Goal: Communication & Community: Answer question/provide support

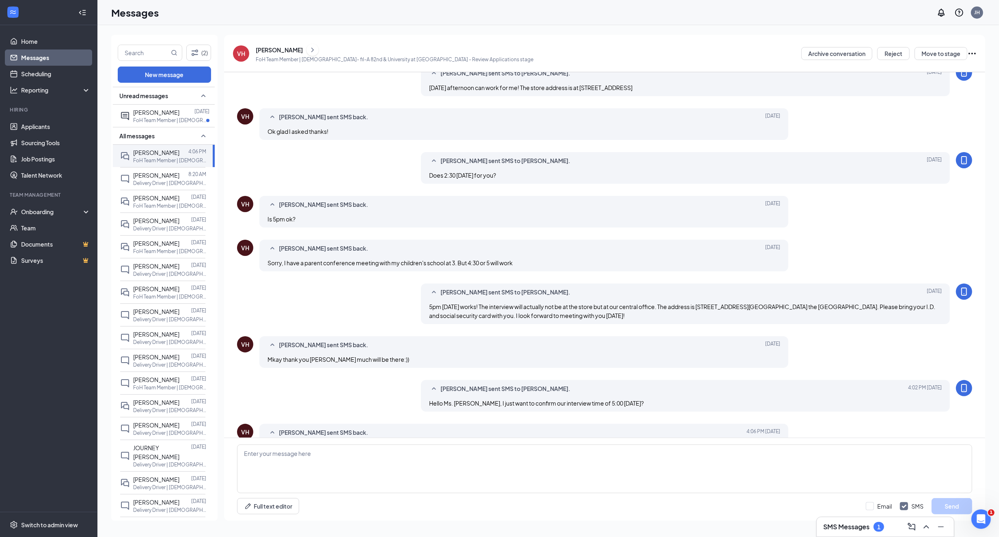
scroll to position [117, 0]
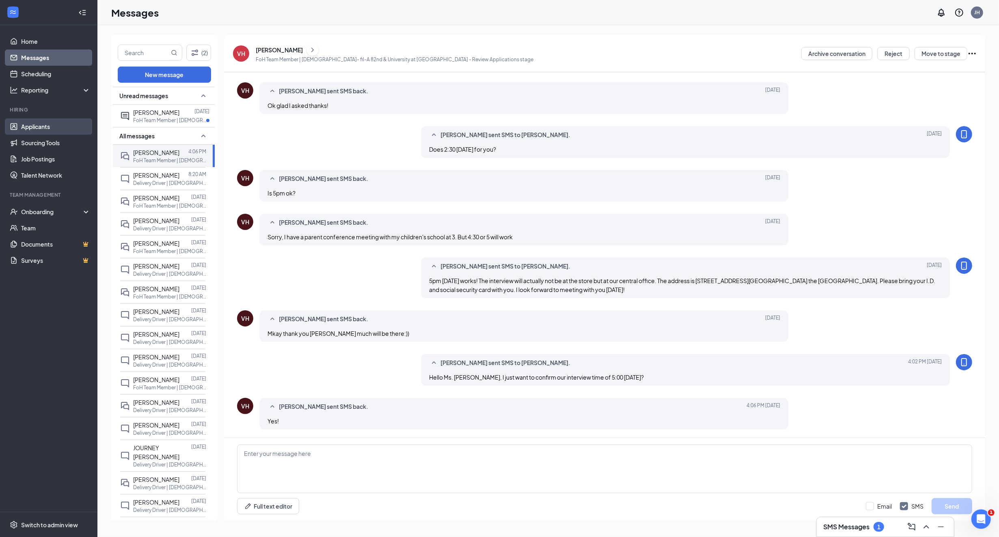
click at [28, 123] on link "Applicants" at bounding box center [55, 126] width 69 height 16
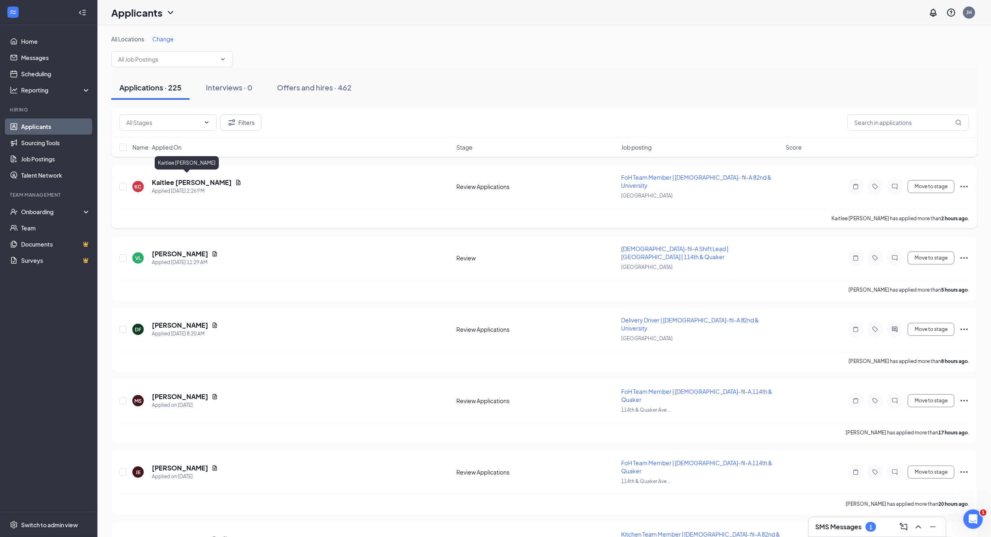
click at [171, 179] on h5 "Kaitlee [PERSON_NAME]" at bounding box center [192, 182] width 80 height 9
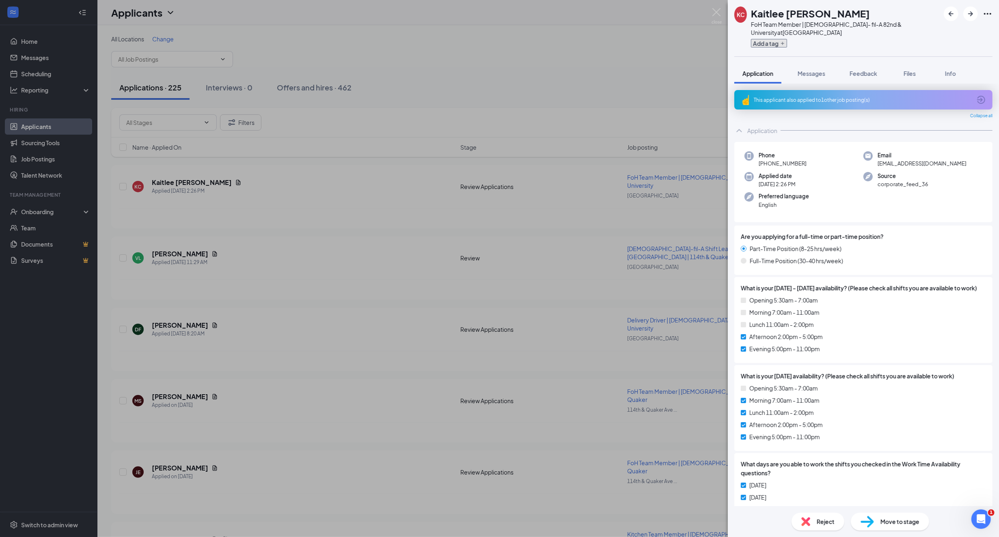
click at [778, 39] on button "Add a tag" at bounding box center [769, 43] width 36 height 9
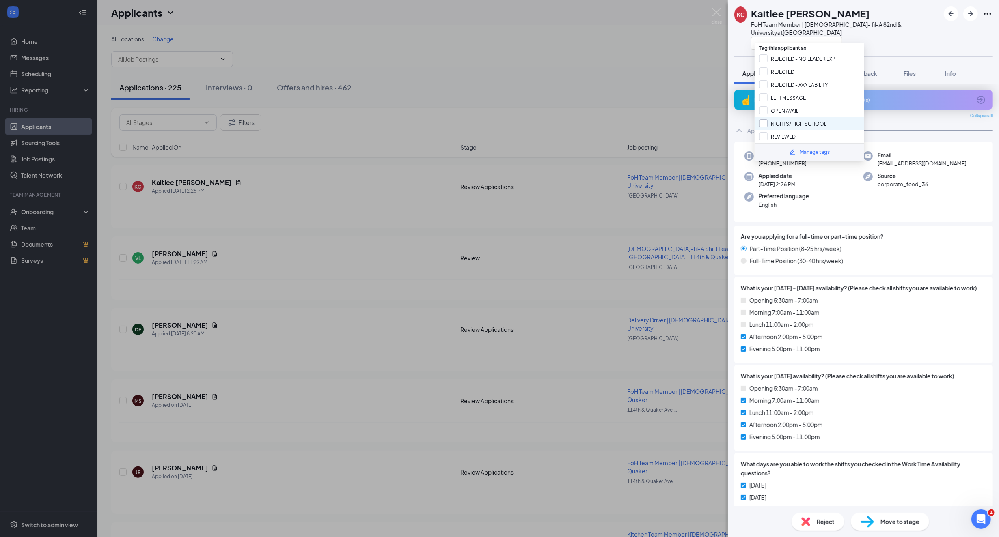
click at [795, 119] on input "NIGHTS/HIGH SCHOOL" at bounding box center [792, 123] width 67 height 9
checkbox input "true"
click at [871, 37] on div at bounding box center [845, 43] width 189 height 13
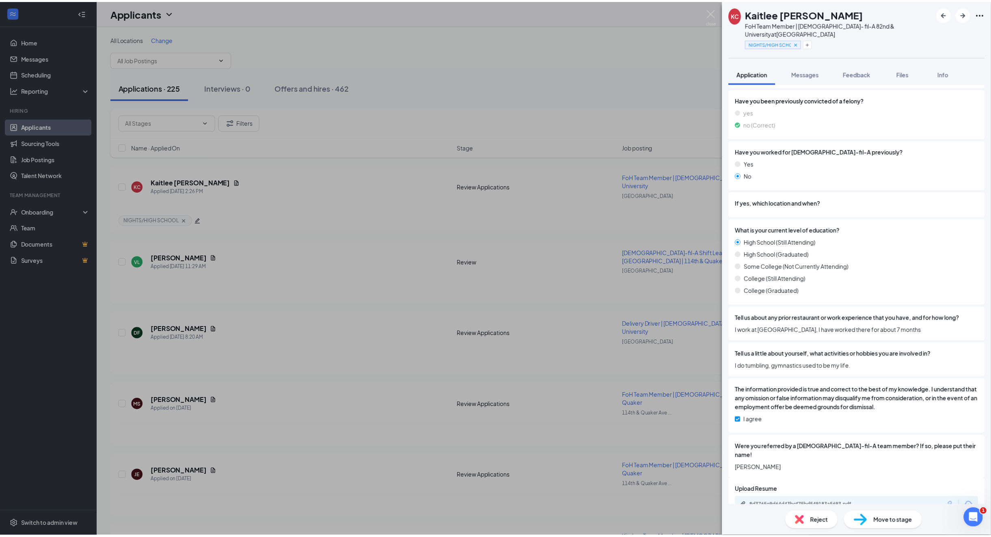
scroll to position [726, 0]
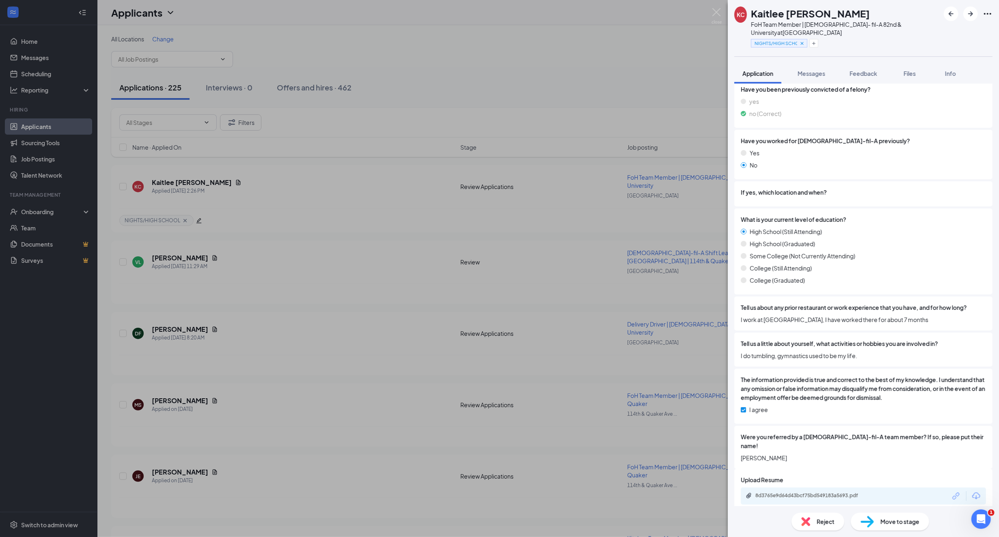
click at [275, 235] on div "KC Kaitlee [PERSON_NAME] FoH Team Member | [DEMOGRAPHIC_DATA]- fil-A 82nd & Uni…" at bounding box center [499, 268] width 999 height 537
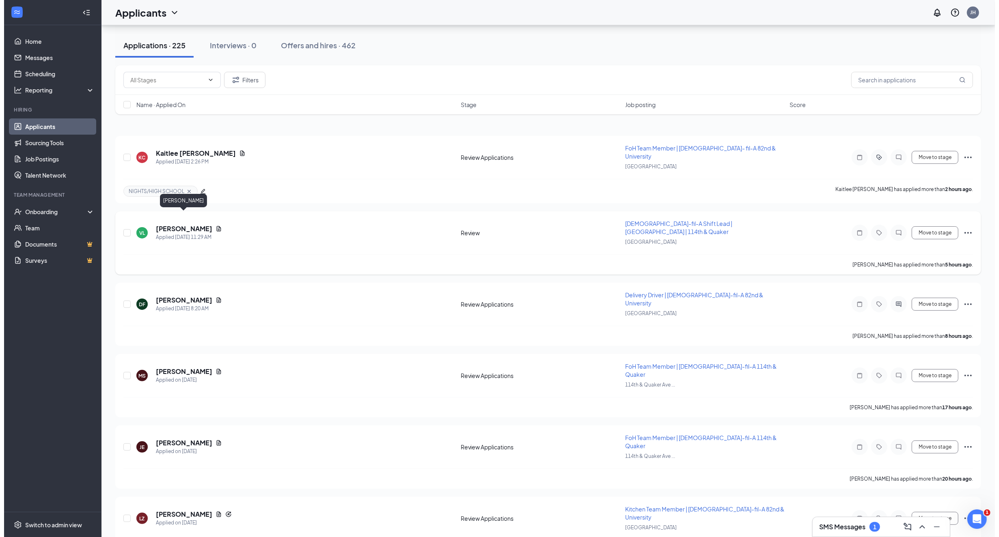
scroll to position [54, 0]
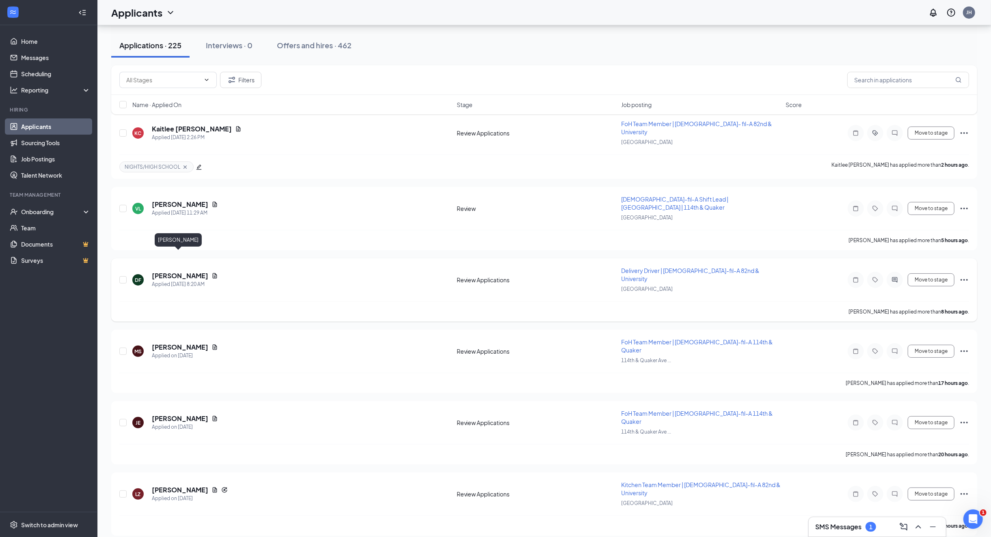
click at [171, 271] on h5 "[PERSON_NAME]" at bounding box center [180, 275] width 56 height 9
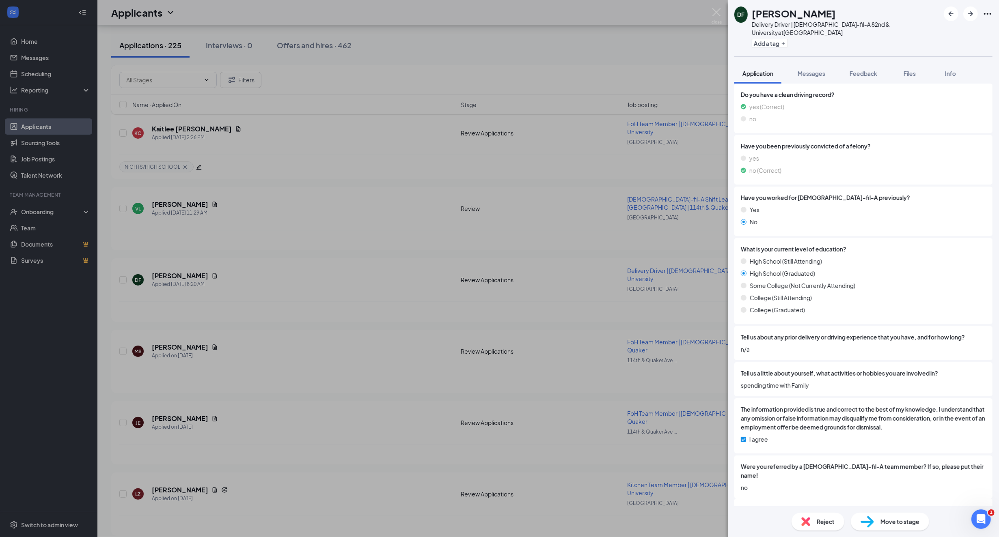
scroll to position [787, 0]
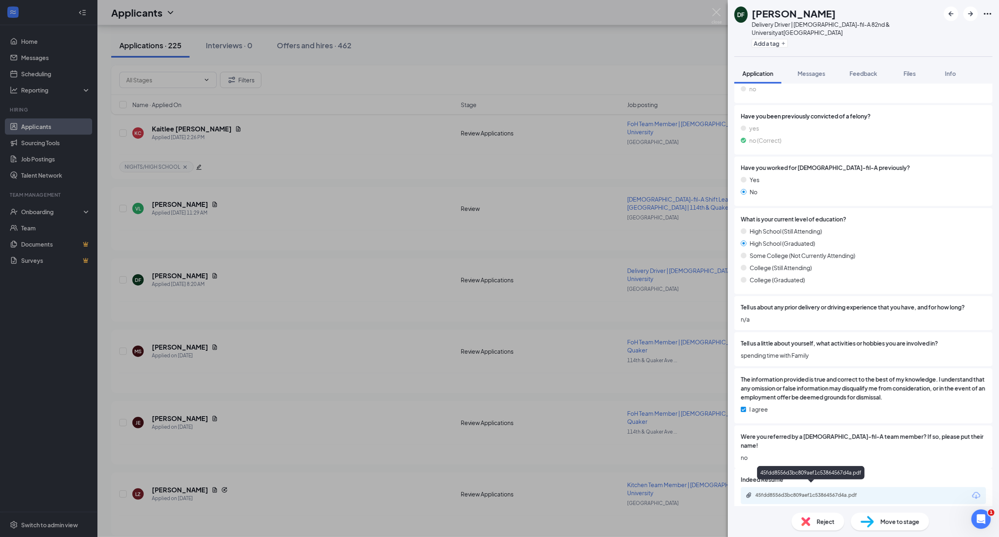
click at [781, 492] on div "45fdd8556d3bc809aef1c53864567d4a.pdf" at bounding box center [812, 495] width 114 height 6
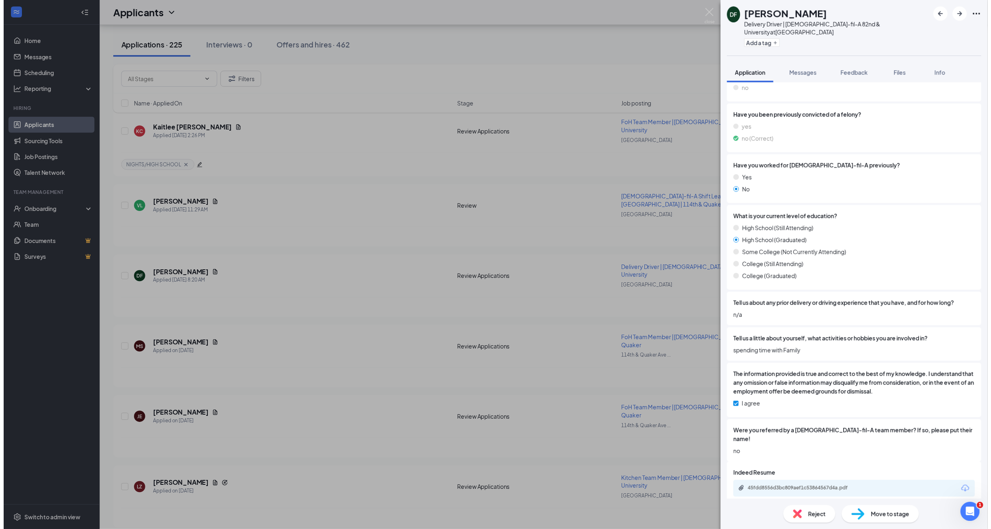
scroll to position [784, 0]
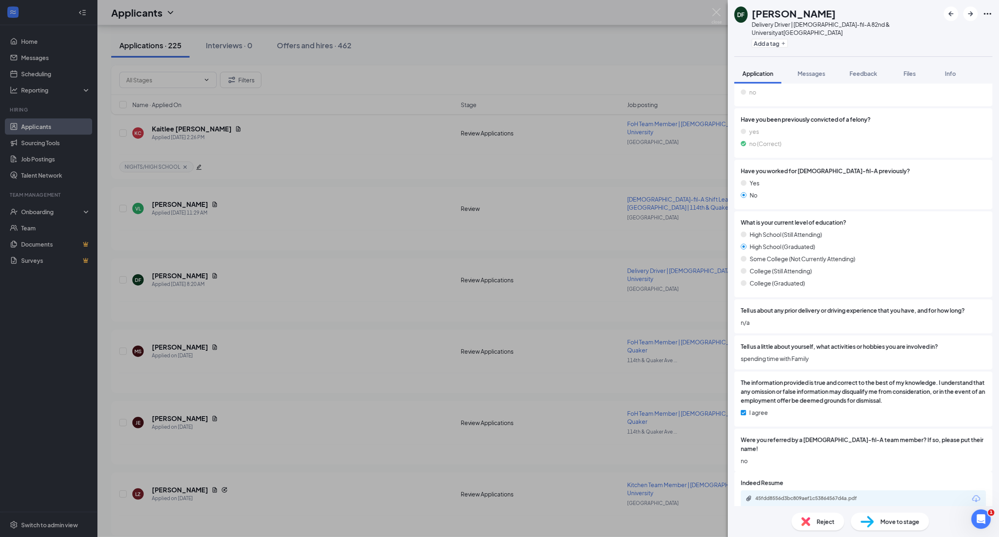
click at [247, 236] on div "DF [PERSON_NAME] Delivery Driver | [DEMOGRAPHIC_DATA]-fil-A 82nd & University a…" at bounding box center [499, 268] width 999 height 537
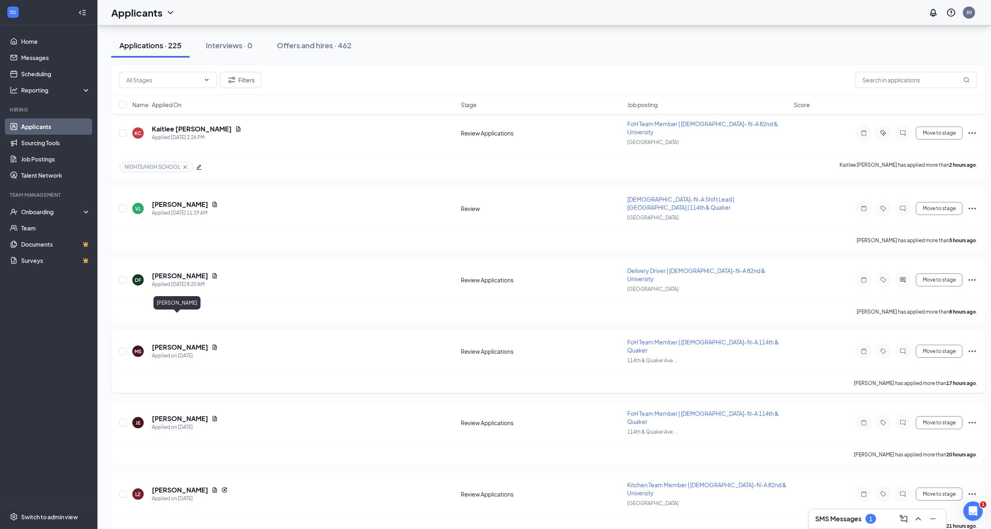
click at [157, 343] on h5 "[PERSON_NAME]" at bounding box center [180, 347] width 56 height 9
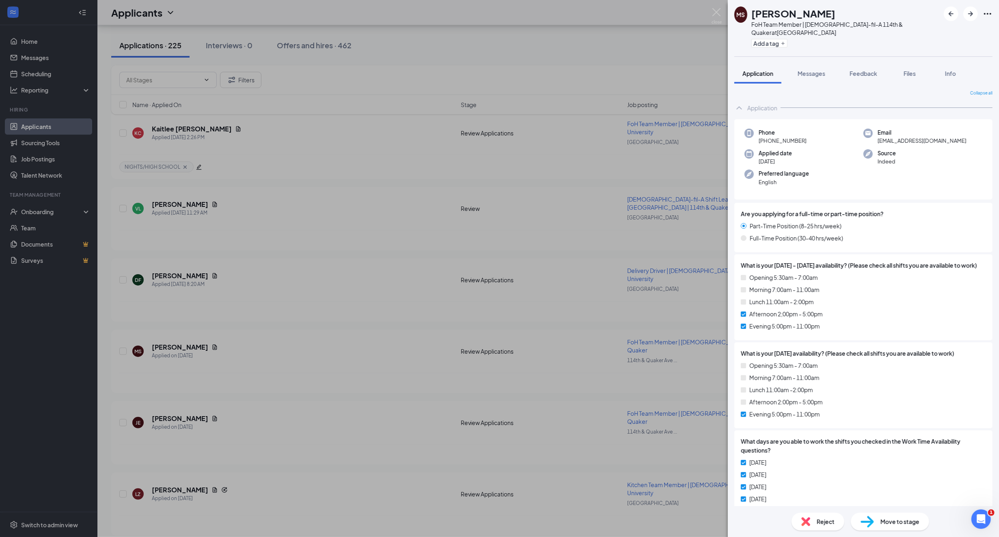
click at [353, 344] on div "[PERSON_NAME] FoH Team Member | [DEMOGRAPHIC_DATA]-fil-A 114th & Quaker at [GEO…" at bounding box center [499, 268] width 999 height 537
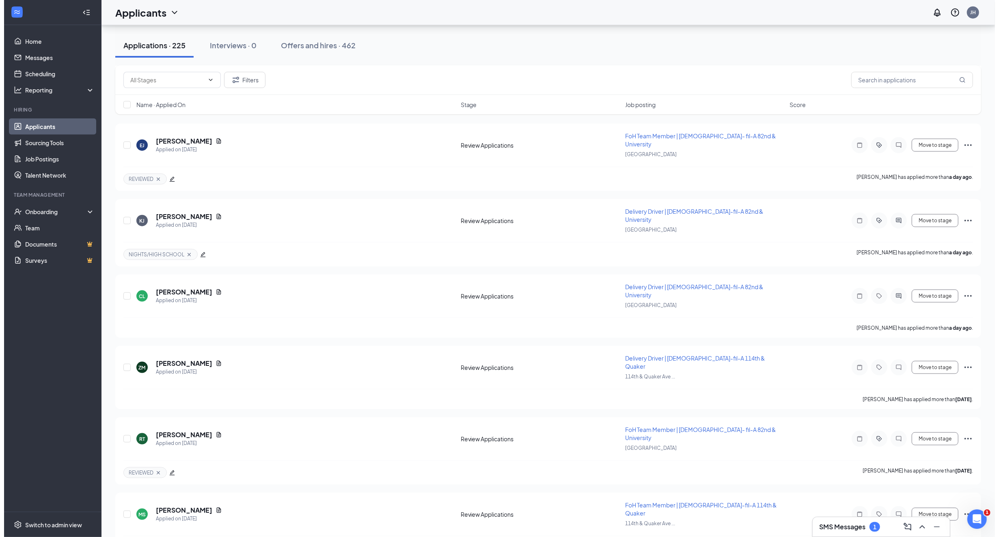
scroll to position [866, 0]
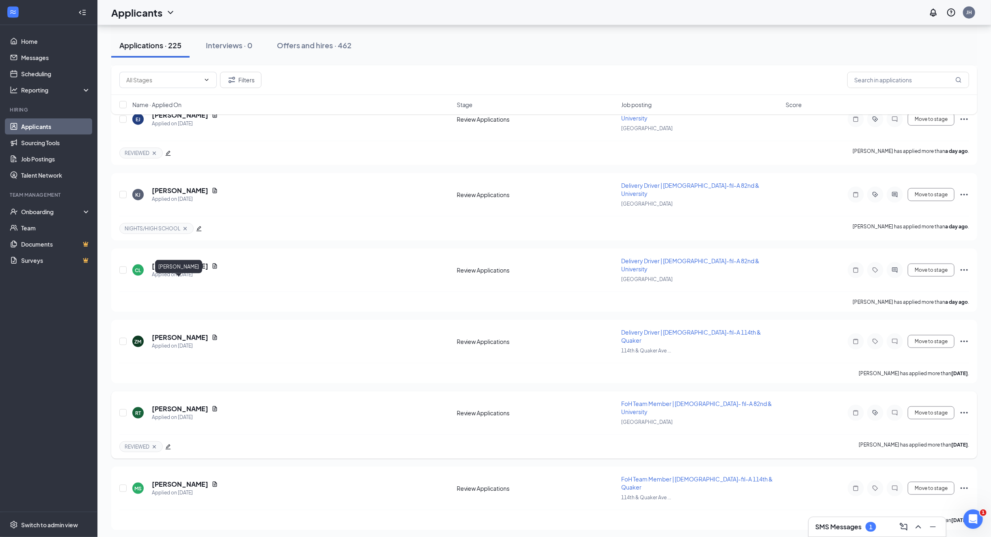
click at [166, 405] on h5 "[PERSON_NAME]" at bounding box center [180, 409] width 56 height 9
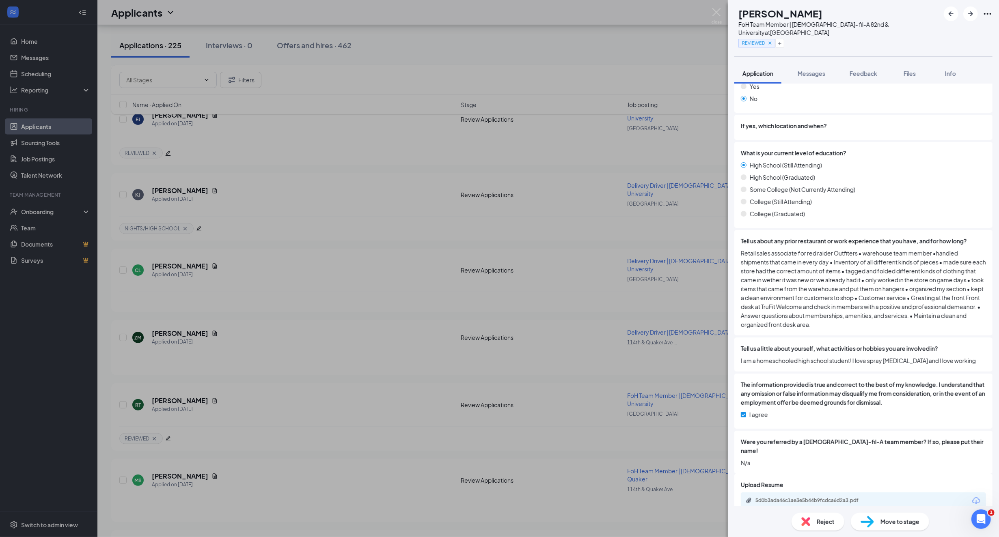
scroll to position [775, 0]
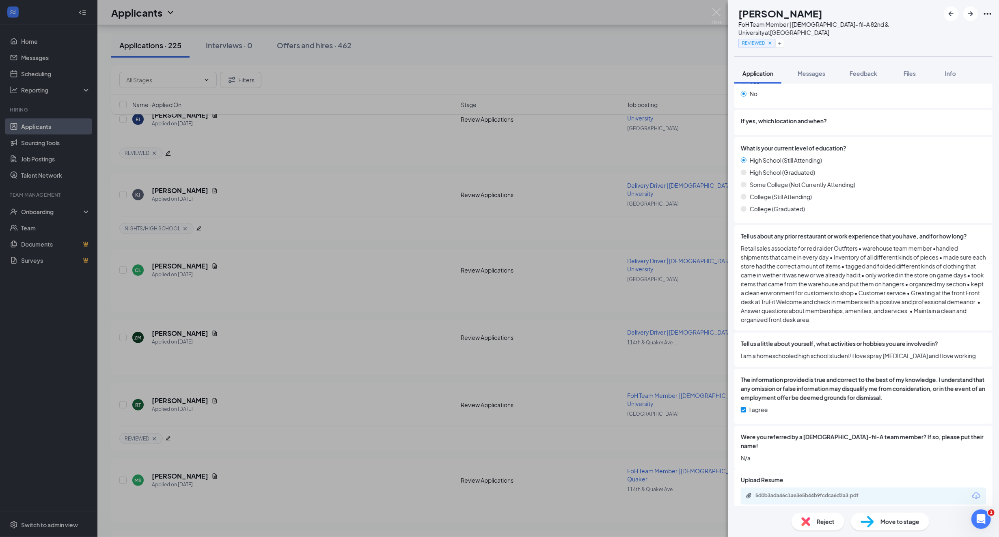
click at [812, 488] on div "5d0b3ada46c1ae3e5b44b9fcdca6d2a3.pdf" at bounding box center [863, 496] width 245 height 17
click at [811, 493] on div "5d0b3ada46c1ae3e5b44b9fcdca6d2a3.pdf" at bounding box center [812, 496] width 114 height 6
click at [817, 70] on span "Messages" at bounding box center [811, 73] width 28 height 7
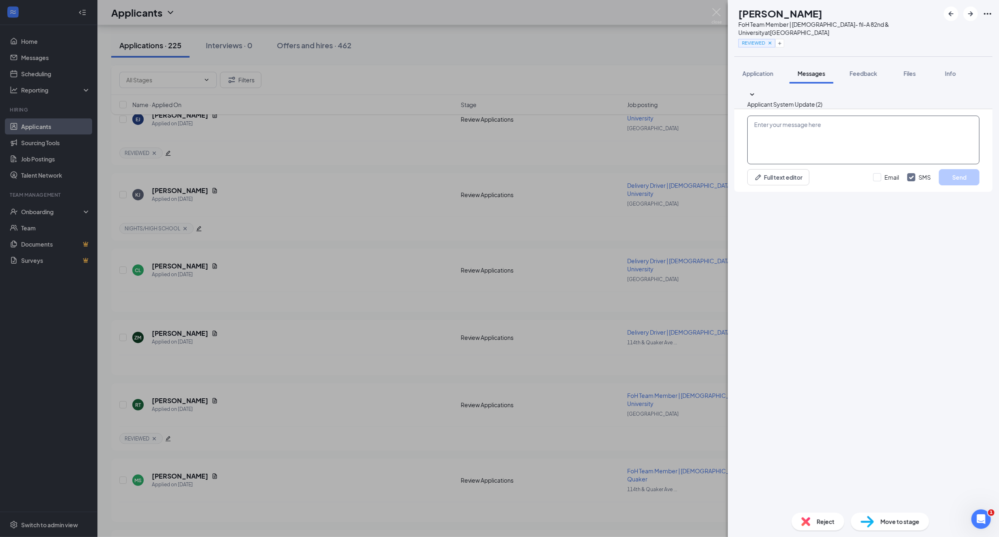
click at [799, 164] on textarea at bounding box center [863, 140] width 232 height 49
type textarea "H"
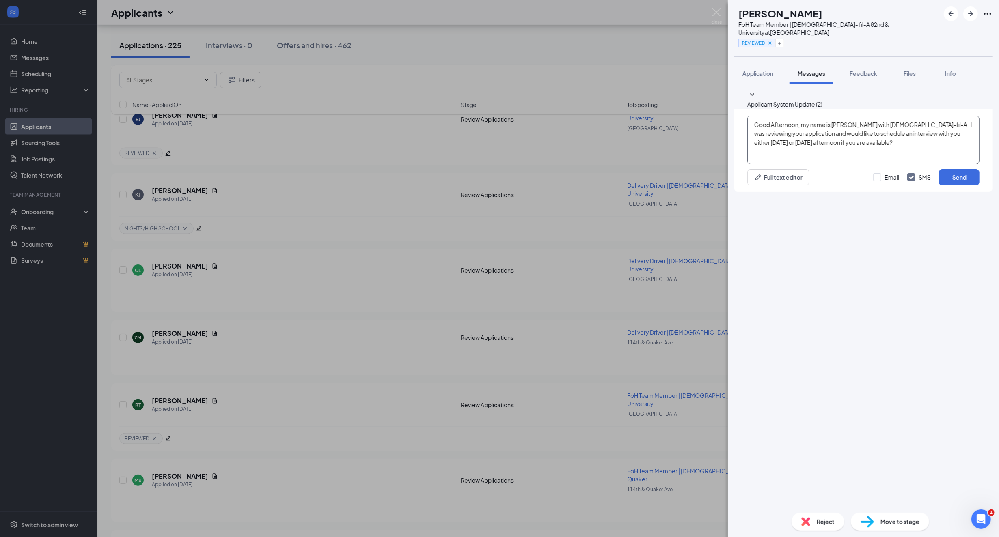
click at [795, 164] on textarea "Good Afternoon, my name is [PERSON_NAME] with [DEMOGRAPHIC_DATA]-fil-A. I was r…" at bounding box center [863, 140] width 232 height 49
type textarea "Good Afternoon, my name is [PERSON_NAME] with [DEMOGRAPHIC_DATA]-fil-A. I was r…"
click at [958, 185] on button "Send" at bounding box center [959, 177] width 41 height 16
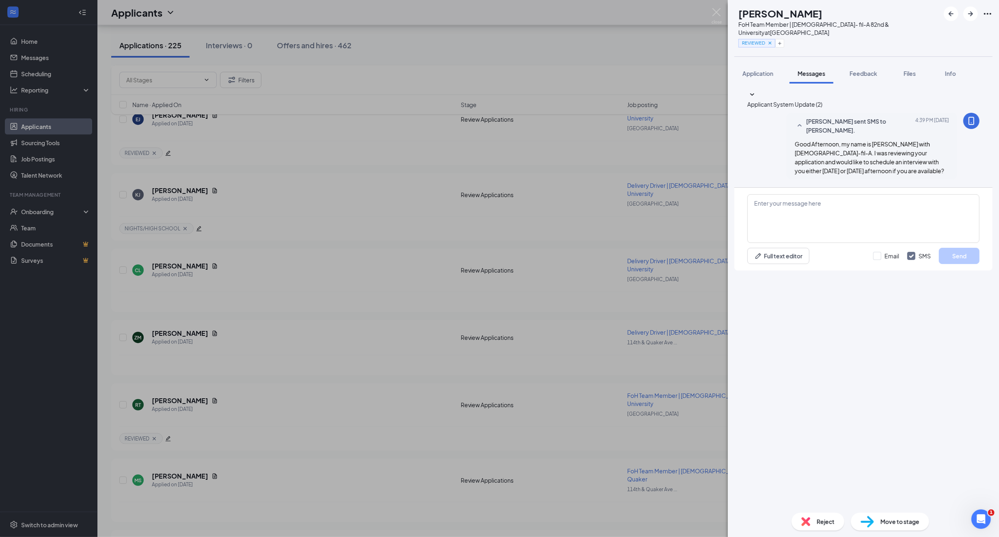
click at [336, 368] on div "RT [PERSON_NAME] FoH Team Member | [DEMOGRAPHIC_DATA]- fil-A 82nd & University …" at bounding box center [499, 268] width 999 height 537
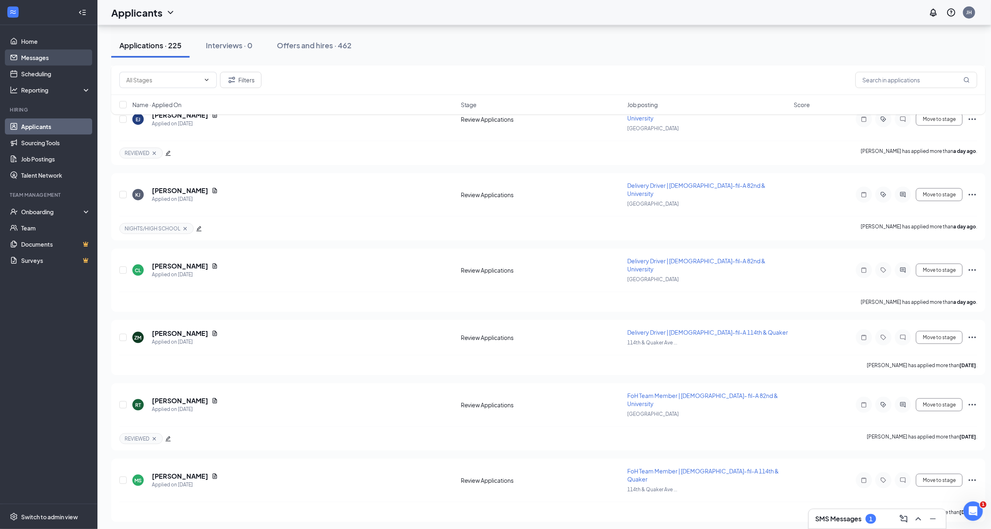
click at [40, 60] on link "Messages" at bounding box center [55, 58] width 69 height 16
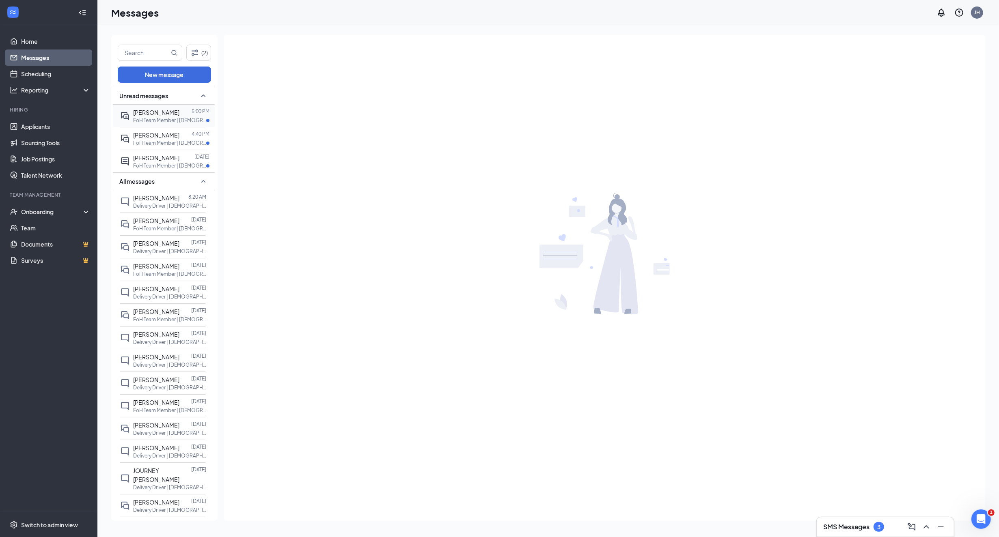
click at [170, 113] on span "[PERSON_NAME]" at bounding box center [156, 112] width 46 height 7
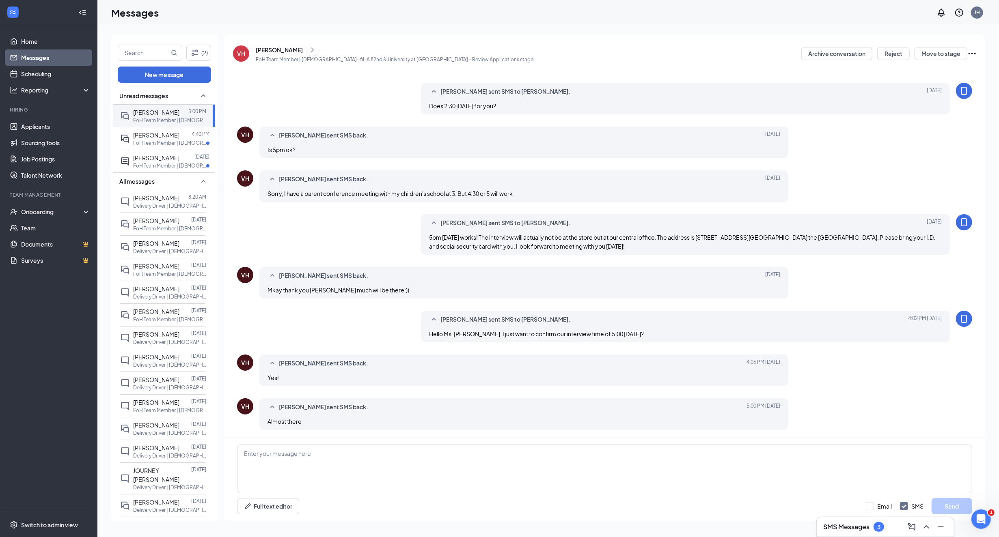
scroll to position [108, 0]
